Goal: Task Accomplishment & Management: Manage account settings

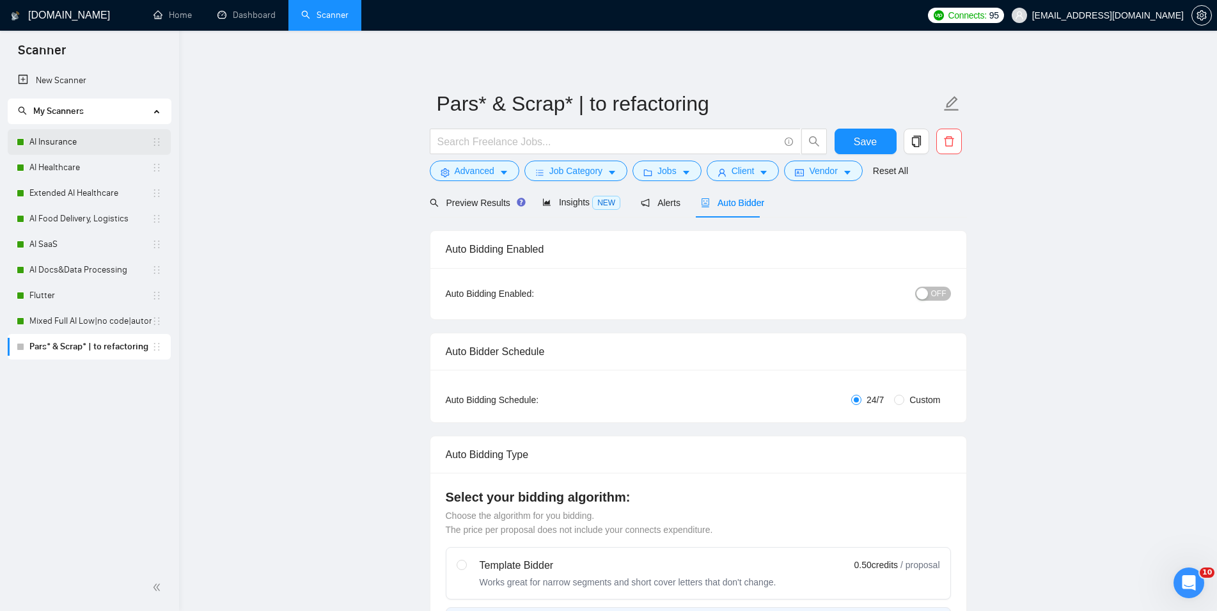
click at [59, 136] on link "AI Insurance" at bounding box center [90, 142] width 122 height 26
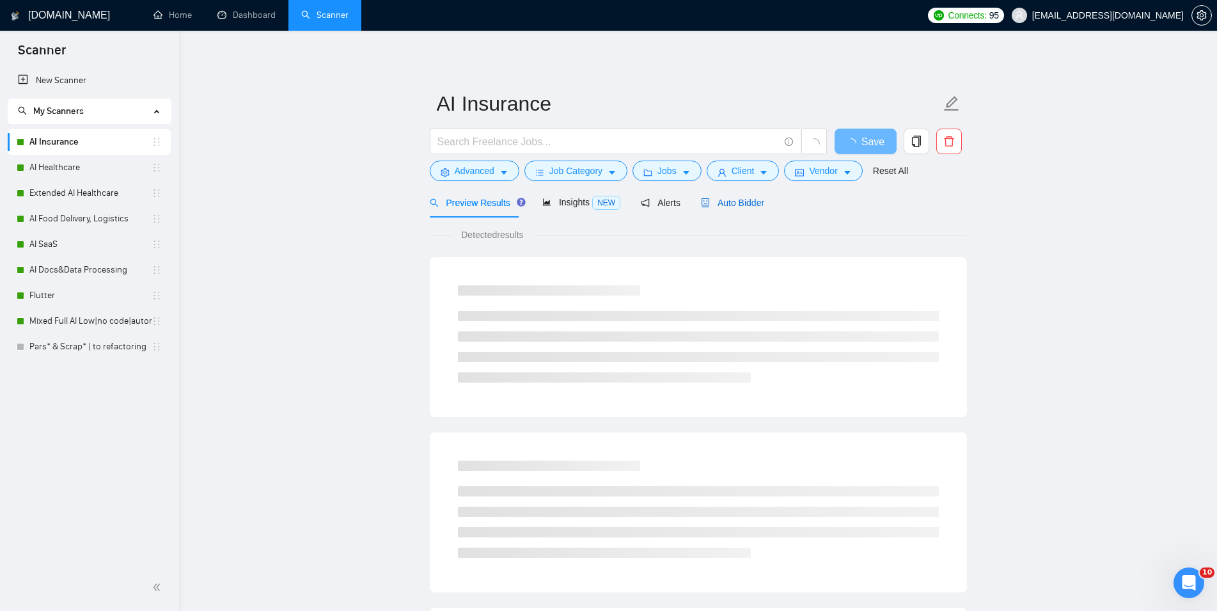
click at [734, 203] on span "Auto Bidder" at bounding box center [732, 203] width 63 height 10
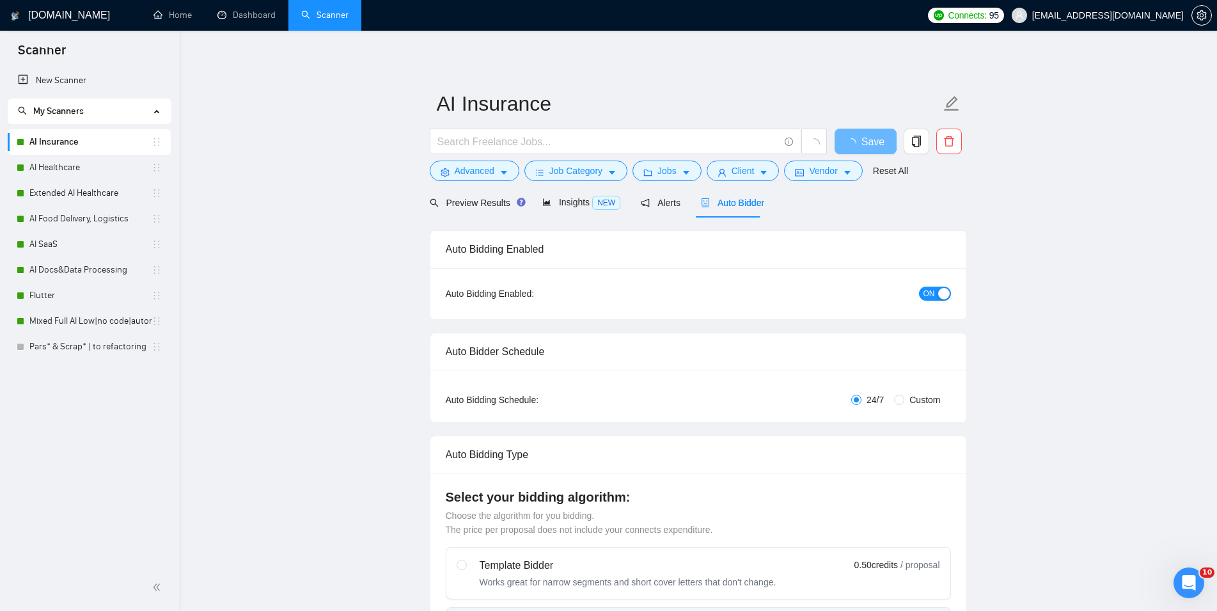
click at [938, 294] on div "button" at bounding box center [944, 294] width 12 height 12
click at [868, 143] on span "Save" at bounding box center [865, 142] width 23 height 16
click at [105, 161] on link "AI Healthcare" at bounding box center [90, 168] width 122 height 26
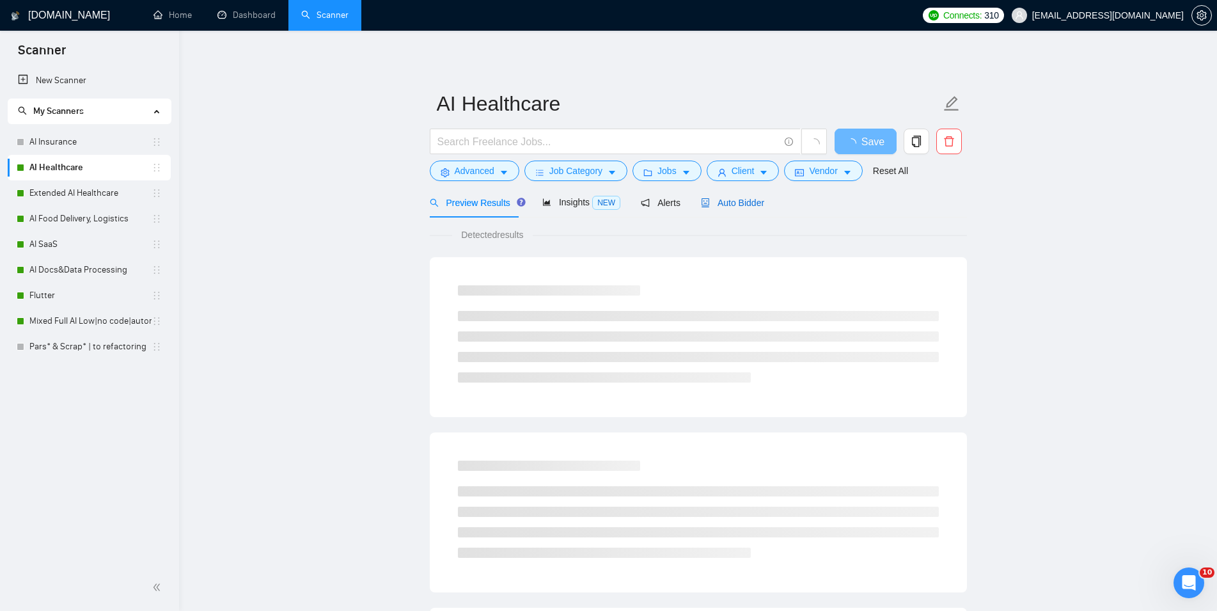
click at [741, 209] on div "Auto Bidder" at bounding box center [732, 203] width 63 height 14
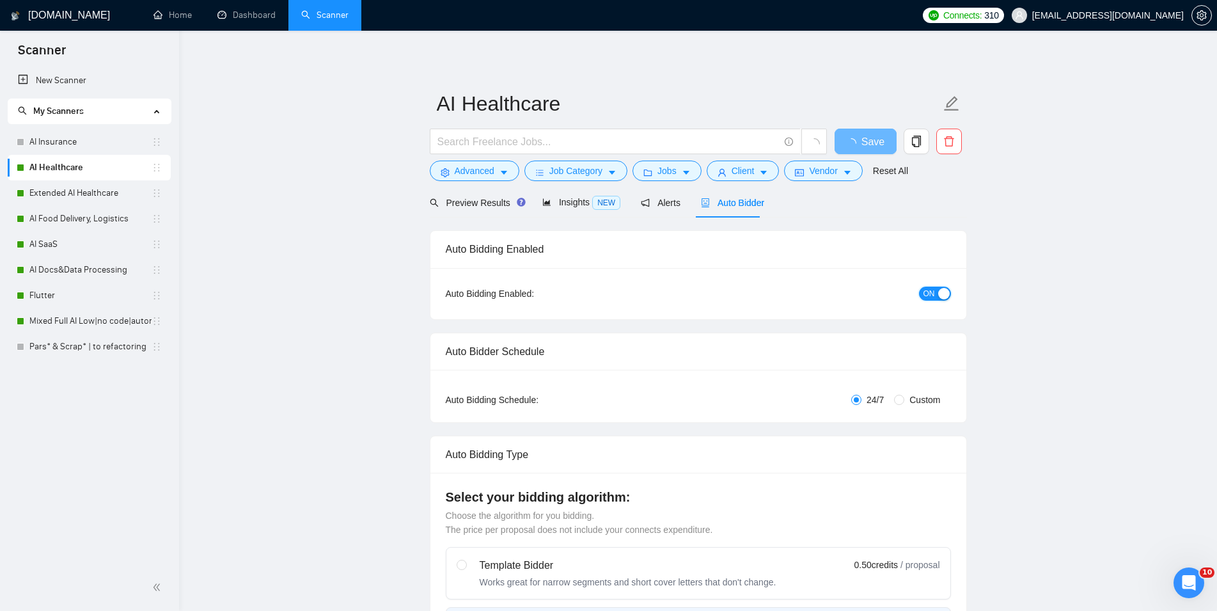
click at [941, 291] on div "button" at bounding box center [944, 294] width 12 height 12
checkbox input "true"
click at [872, 144] on span "Save" at bounding box center [865, 142] width 23 height 16
click at [90, 196] on link "Extended AI Healthcare" at bounding box center [90, 193] width 122 height 26
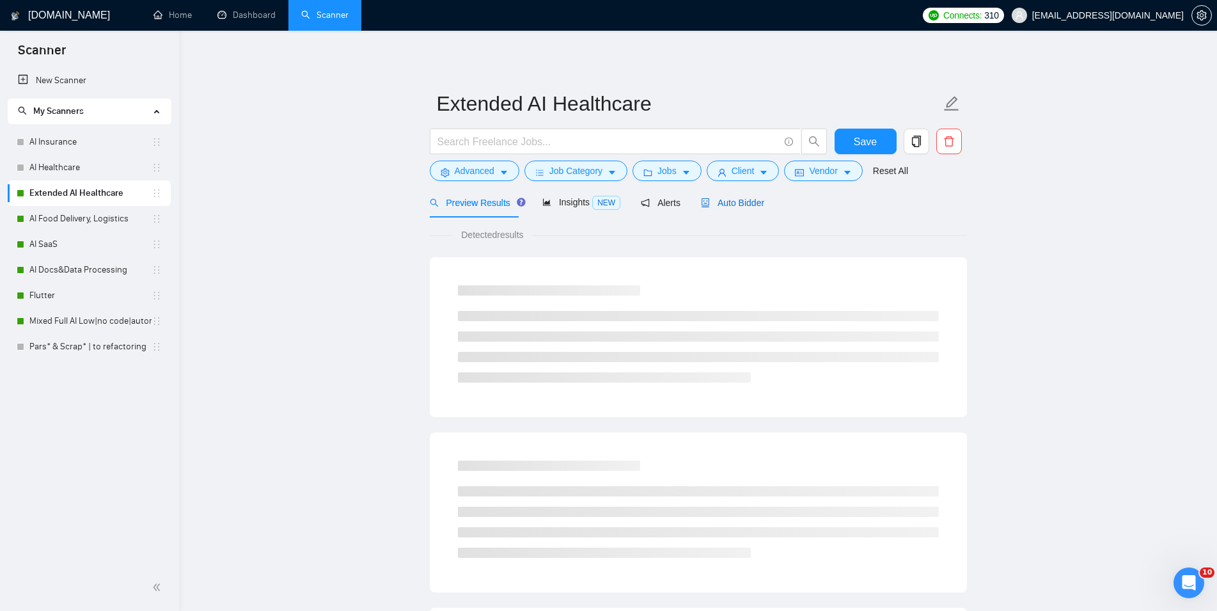
click at [739, 201] on span "Auto Bidder" at bounding box center [732, 203] width 63 height 10
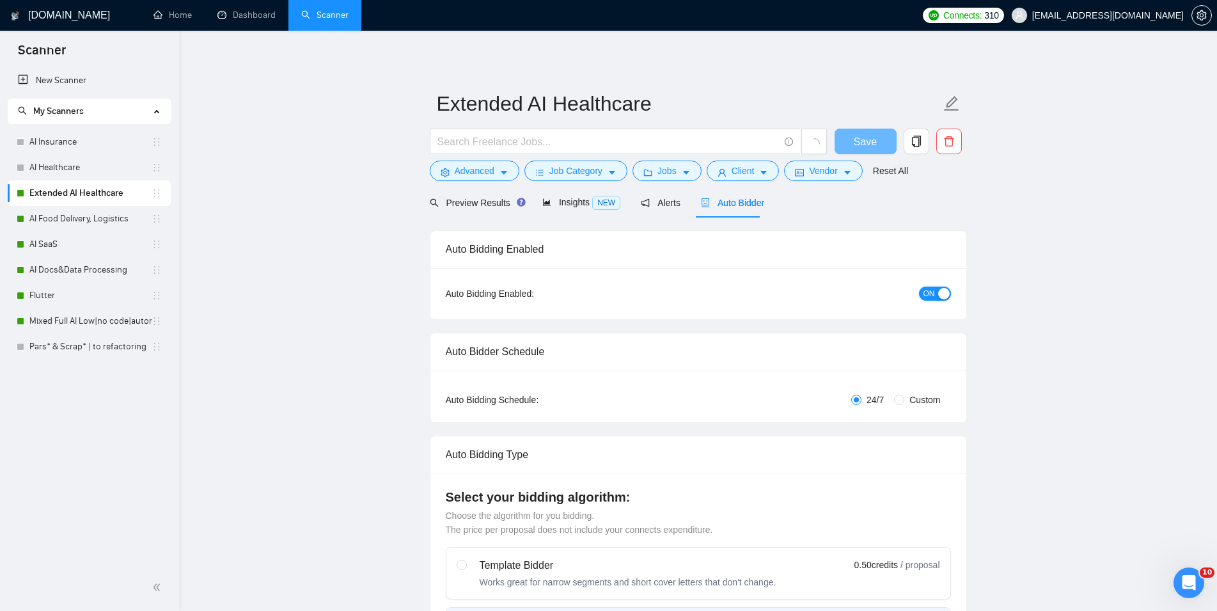
click at [926, 299] on span "ON" at bounding box center [930, 294] width 12 height 14
checkbox input "true"
click at [866, 142] on span "Save" at bounding box center [865, 142] width 23 height 16
click at [68, 218] on link "AI Food Delivery, Logistics" at bounding box center [90, 219] width 122 height 26
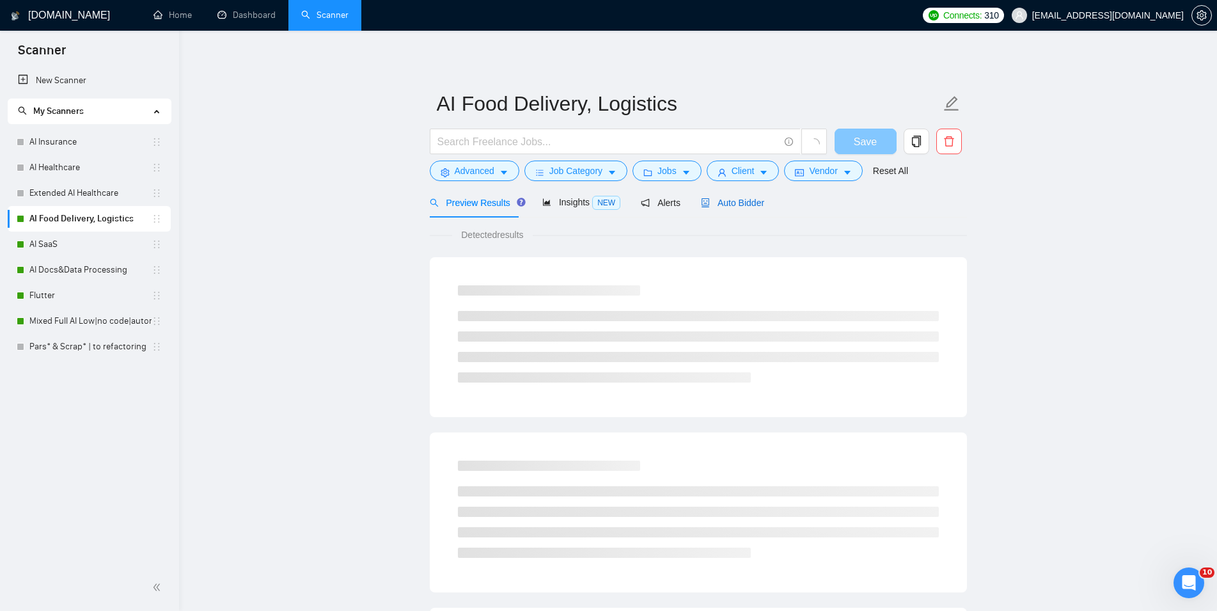
click at [728, 208] on span "Auto Bidder" at bounding box center [732, 203] width 63 height 10
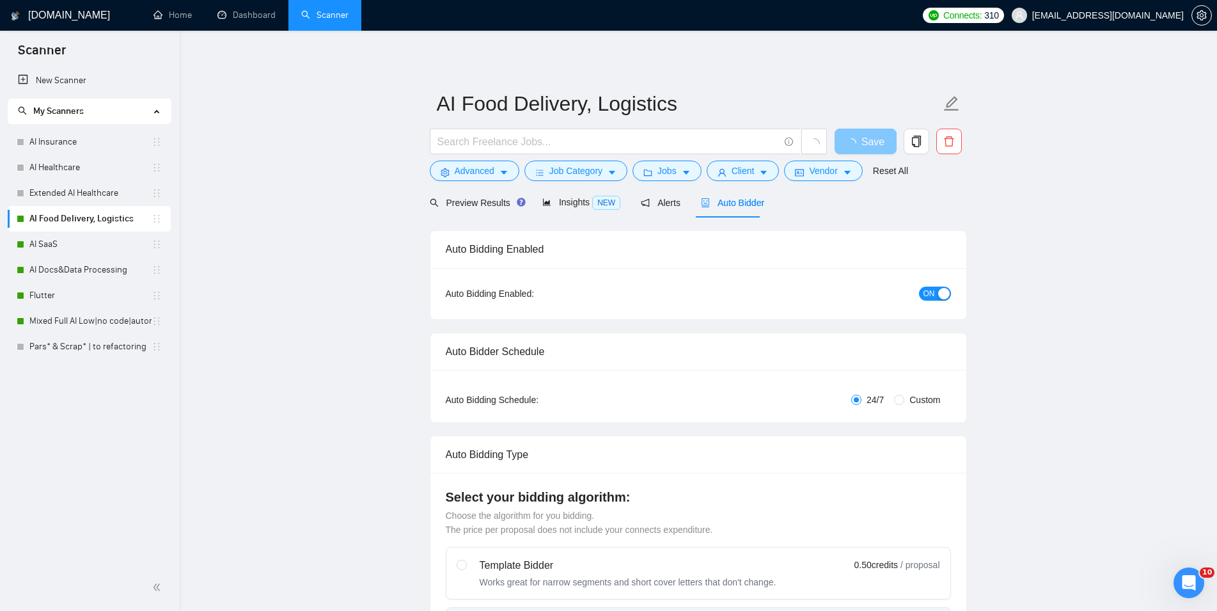
click at [938, 285] on div "ON" at bounding box center [866, 293] width 168 height 20
checkbox input "true"
click at [937, 291] on button "ON" at bounding box center [935, 294] width 32 height 14
click at [875, 138] on span "Save" at bounding box center [865, 142] width 23 height 16
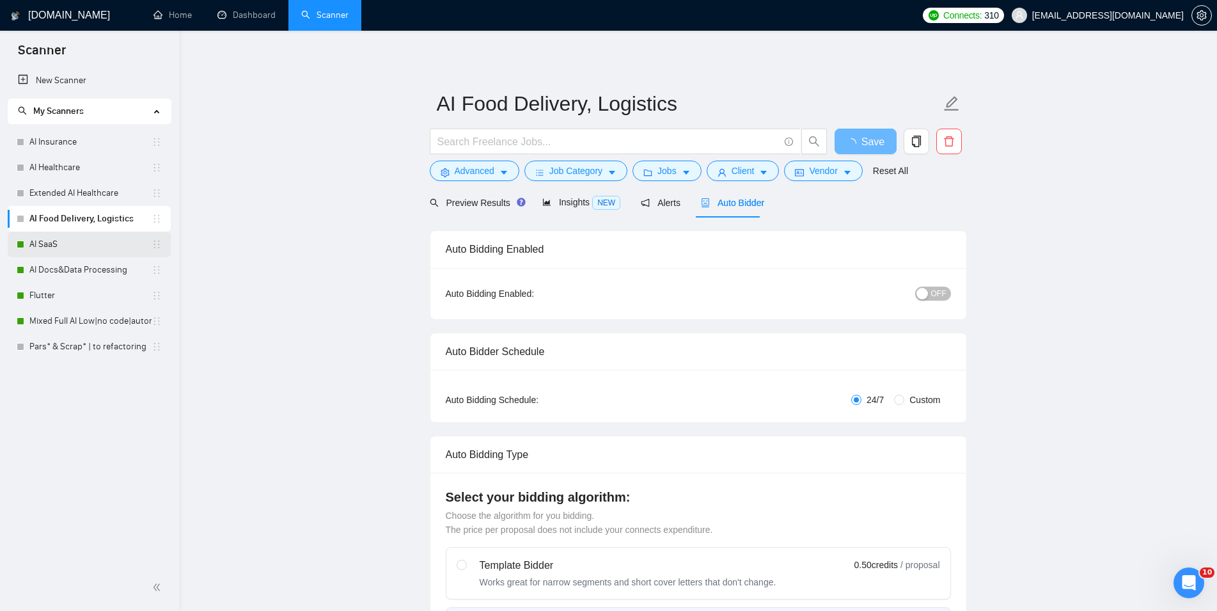
click at [59, 249] on link "AI SaaS" at bounding box center [90, 245] width 122 height 26
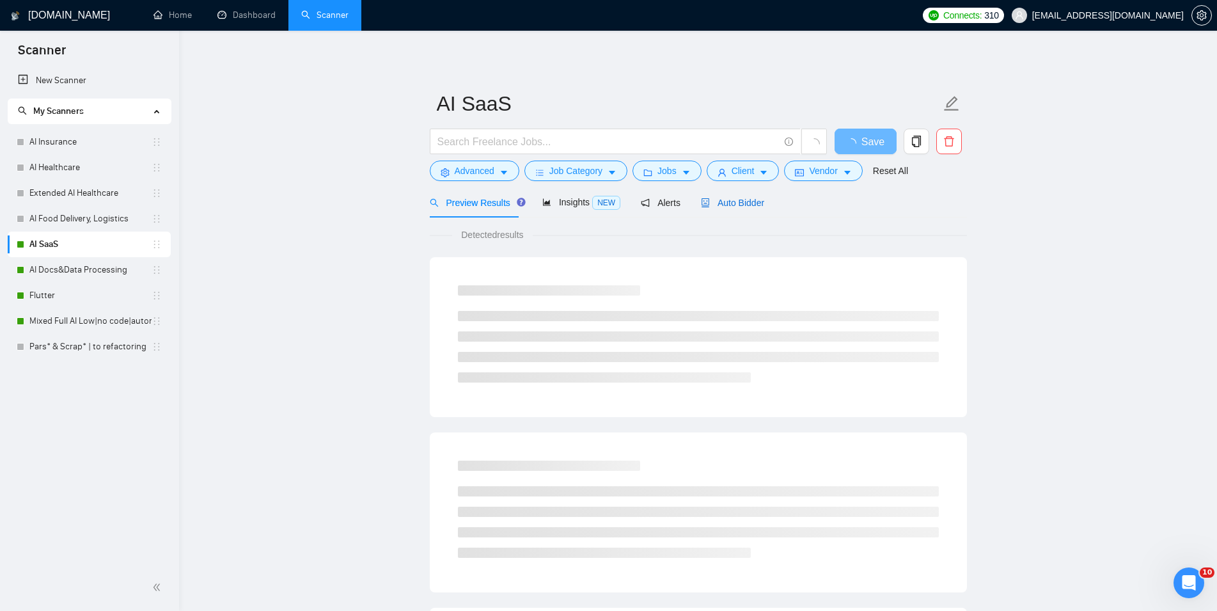
click at [740, 202] on span "Auto Bidder" at bounding box center [732, 203] width 63 height 10
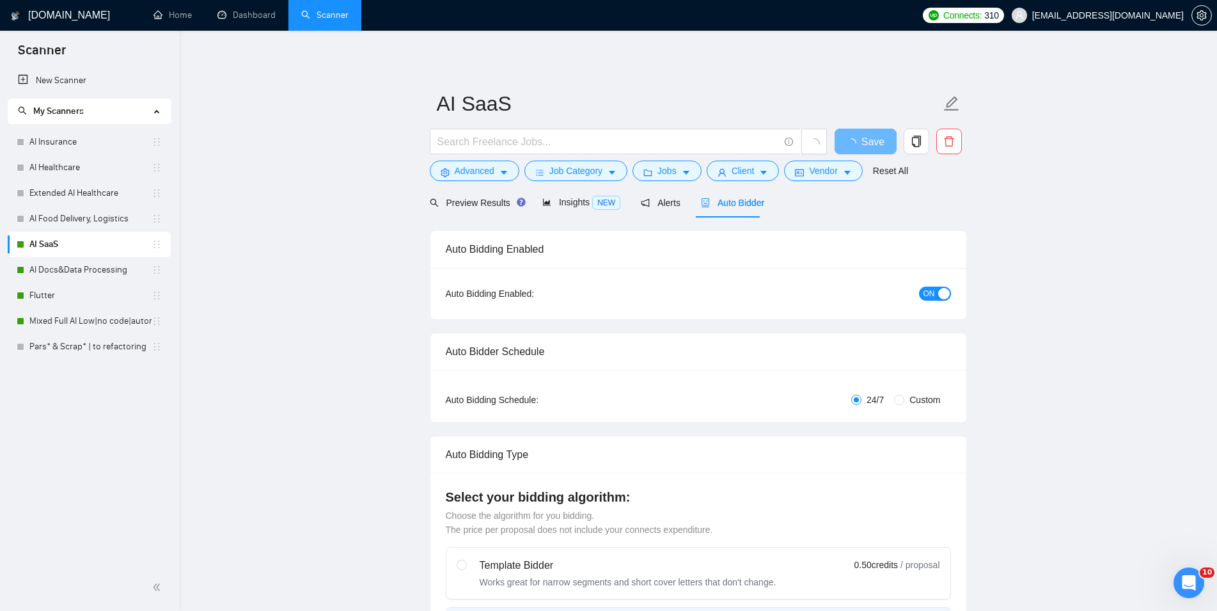
click at [941, 295] on div "button" at bounding box center [944, 294] width 12 height 12
click at [872, 138] on span "Save" at bounding box center [865, 142] width 23 height 16
click at [102, 267] on link "AI Docs&Data Processing" at bounding box center [90, 270] width 122 height 26
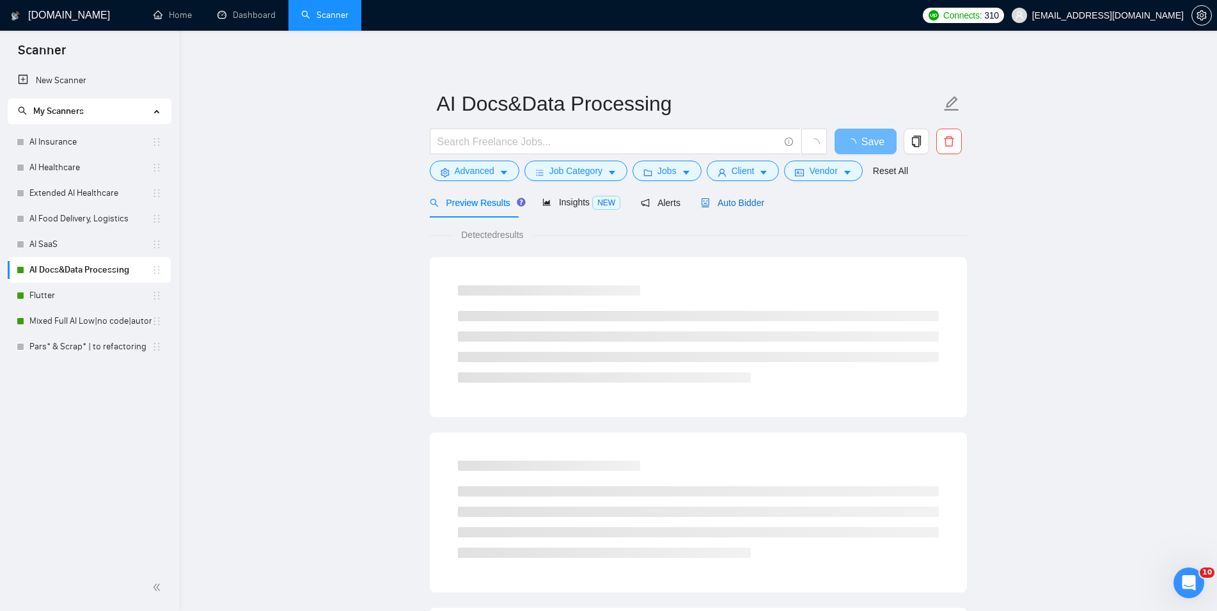
click at [713, 205] on span "Auto Bidder" at bounding box center [732, 203] width 63 height 10
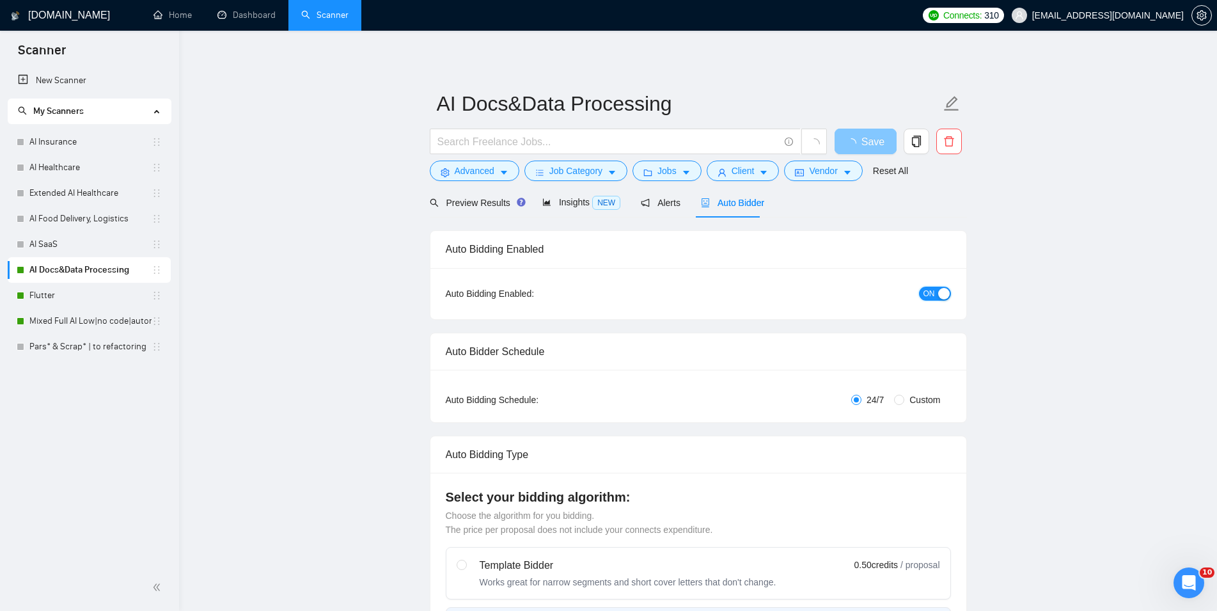
click at [939, 294] on div "button" at bounding box center [944, 294] width 12 height 12
click at [869, 143] on span "Save" at bounding box center [865, 142] width 23 height 16
click at [86, 303] on link "Flutter" at bounding box center [90, 296] width 122 height 26
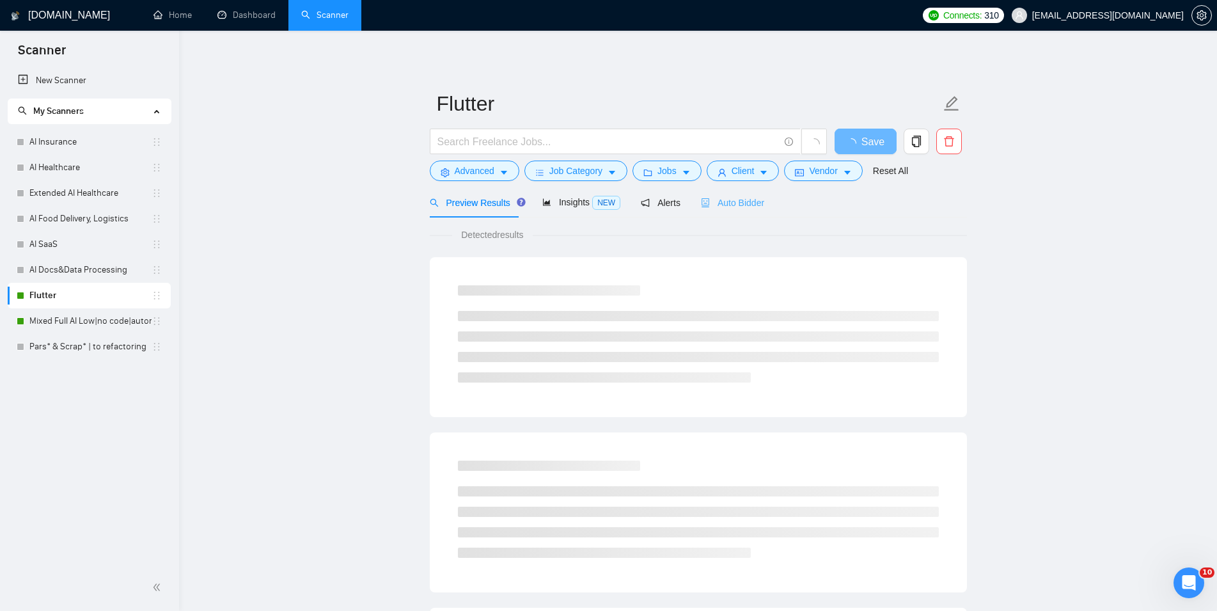
click at [753, 216] on div "Auto Bidder" at bounding box center [732, 202] width 63 height 30
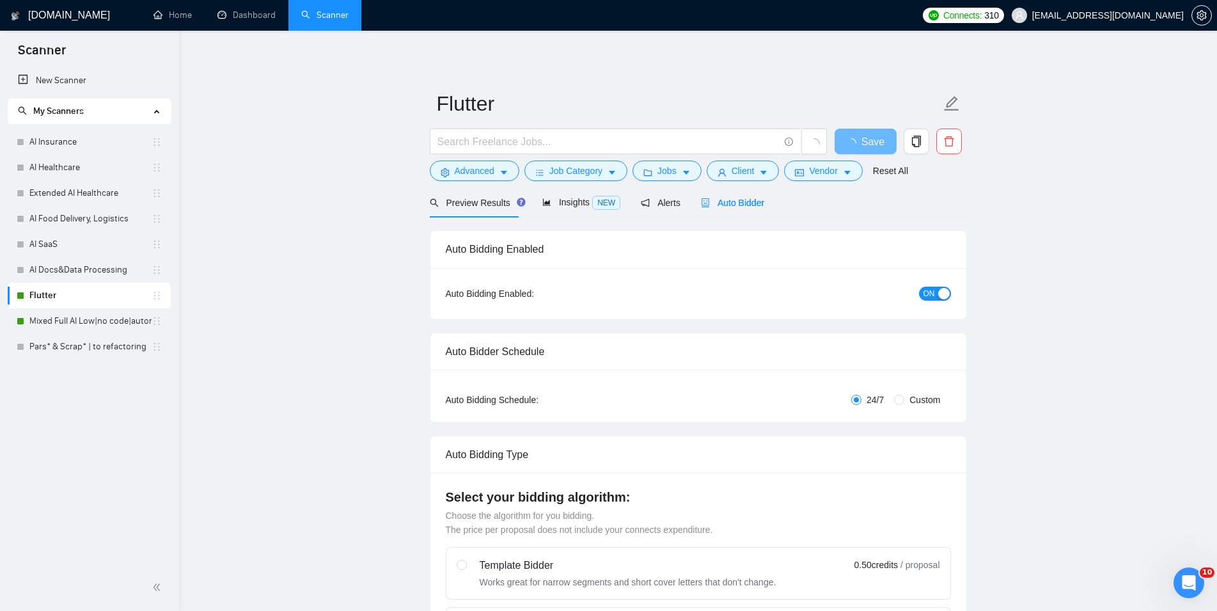
click at [925, 290] on span "ON" at bounding box center [930, 294] width 12 height 14
click at [868, 141] on span "Save" at bounding box center [873, 142] width 23 height 16
click at [91, 324] on link "Mixed Full AI Low|no code|automations" at bounding box center [90, 321] width 122 height 26
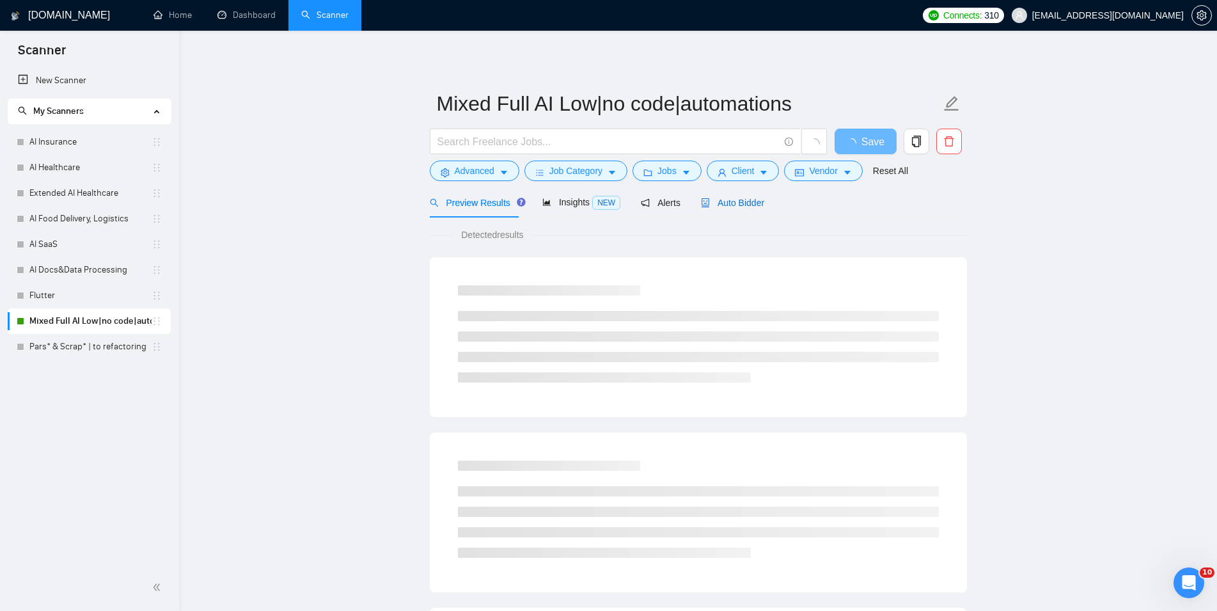
click at [719, 200] on span "Auto Bidder" at bounding box center [732, 203] width 63 height 10
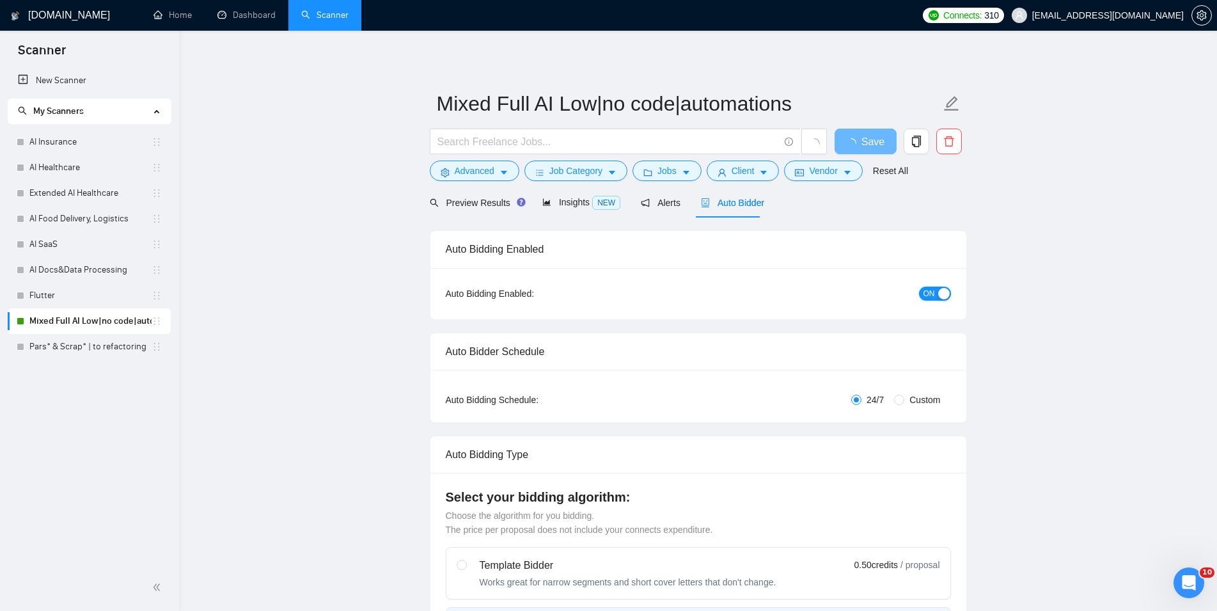
click at [936, 294] on button "ON" at bounding box center [935, 294] width 32 height 14
checkbox input "true"
click at [860, 147] on span "Save" at bounding box center [865, 142] width 23 height 16
click at [236, 10] on link "Dashboard" at bounding box center [246, 15] width 58 height 11
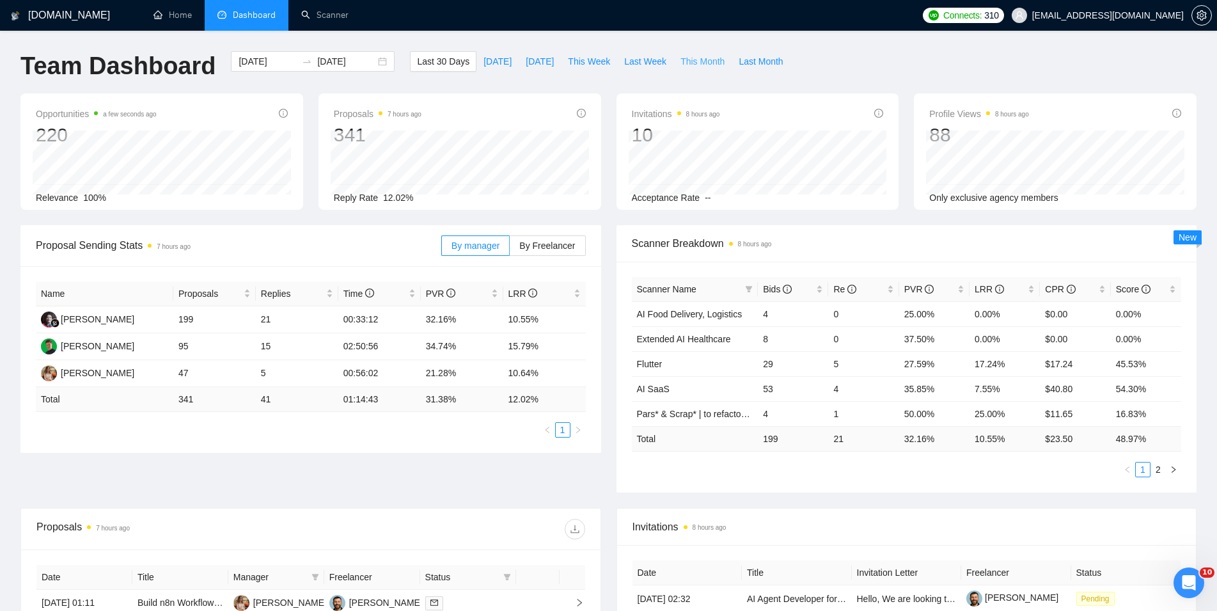
click at [696, 67] on span "This Month" at bounding box center [703, 61] width 44 height 14
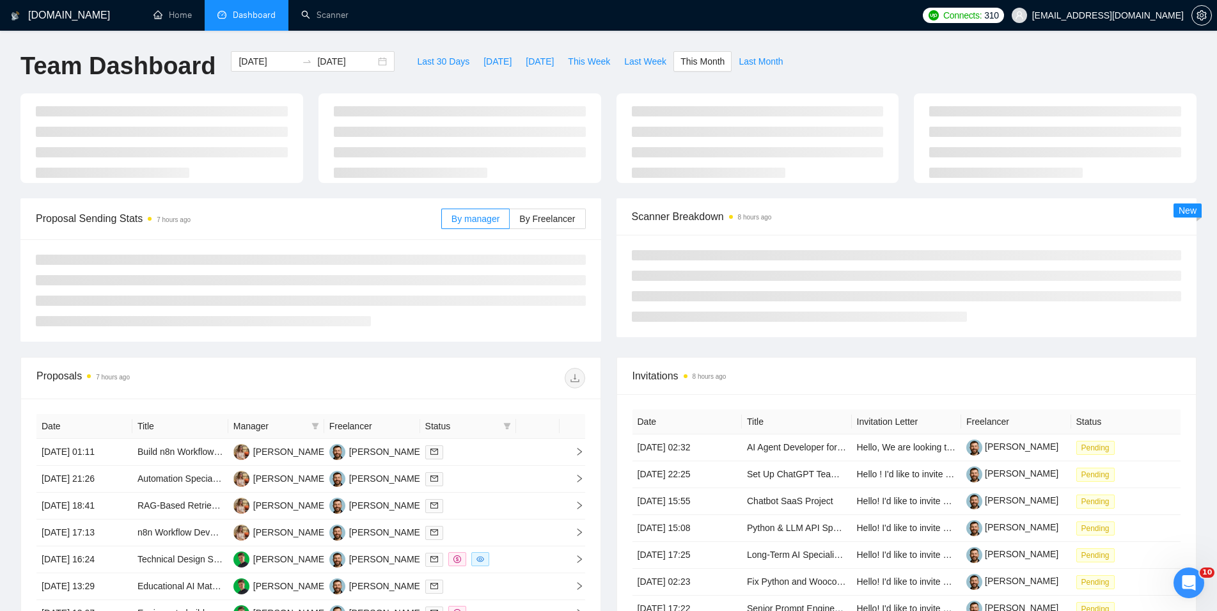
type input "[DATE]"
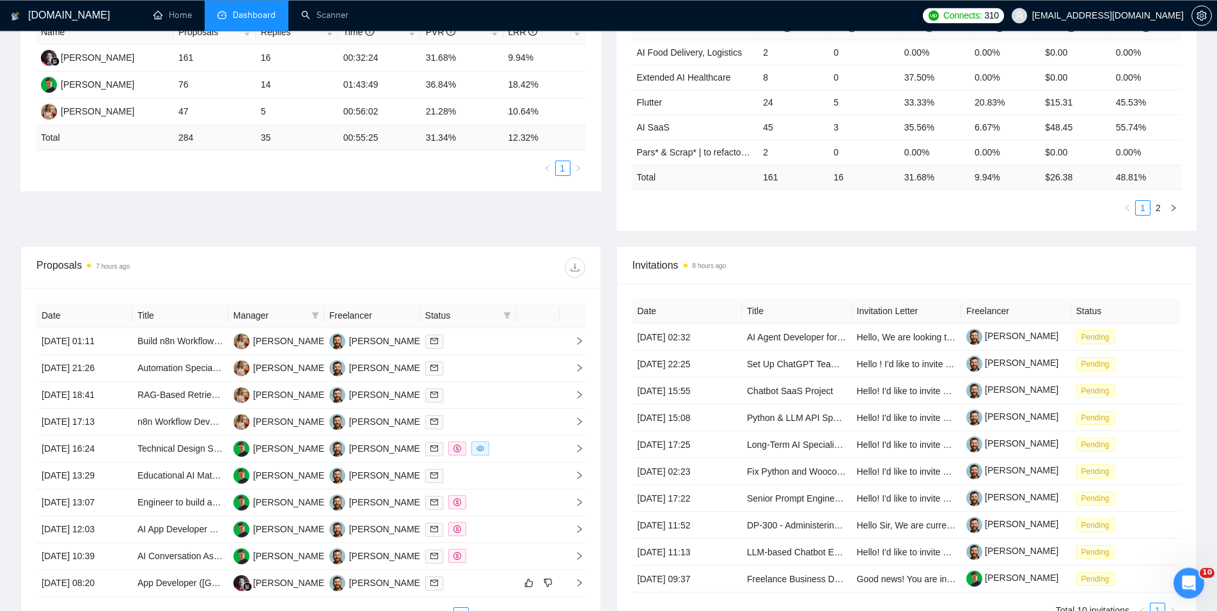
scroll to position [391, 0]
